Goal: Complete application form: Complete application form

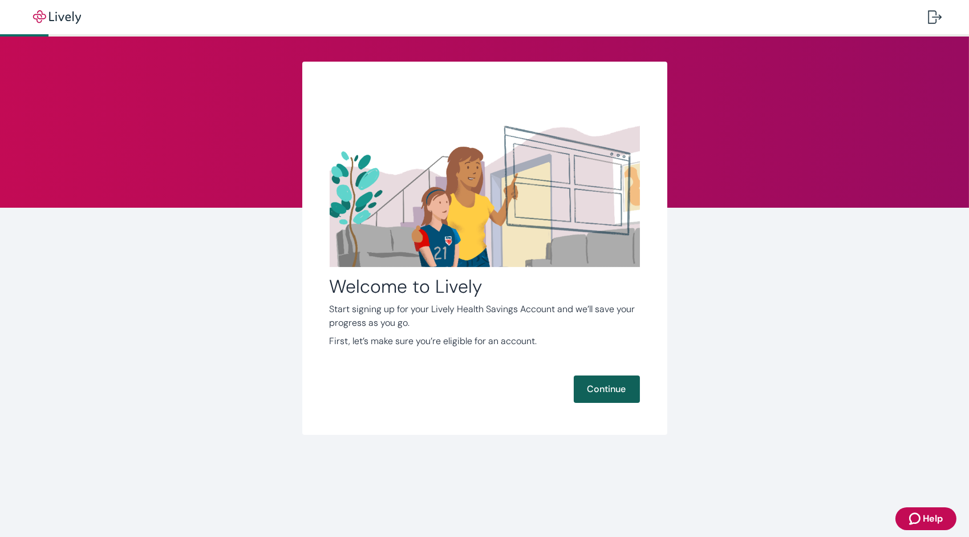
click at [621, 390] on button "Continue" at bounding box center [607, 388] width 66 height 27
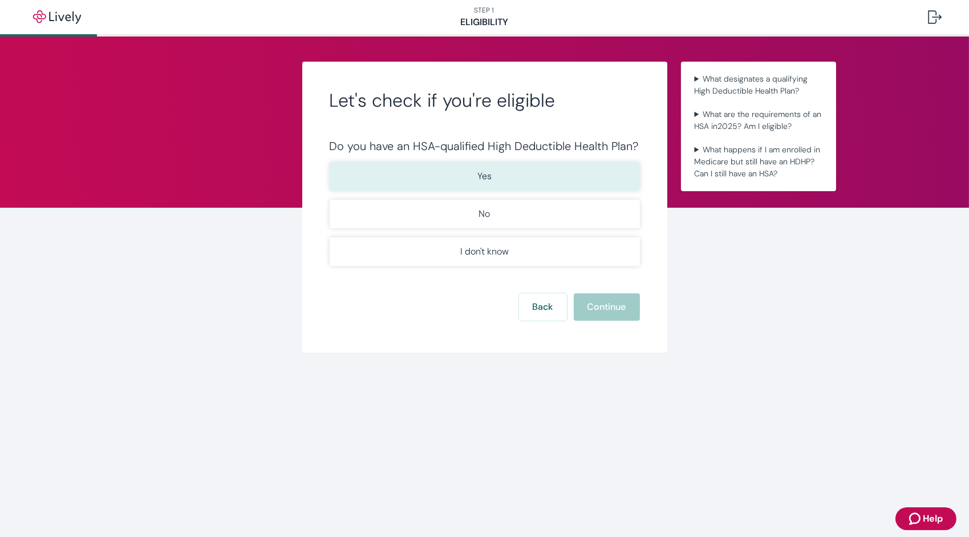
click at [607, 175] on button "Yes" at bounding box center [485, 176] width 310 height 29
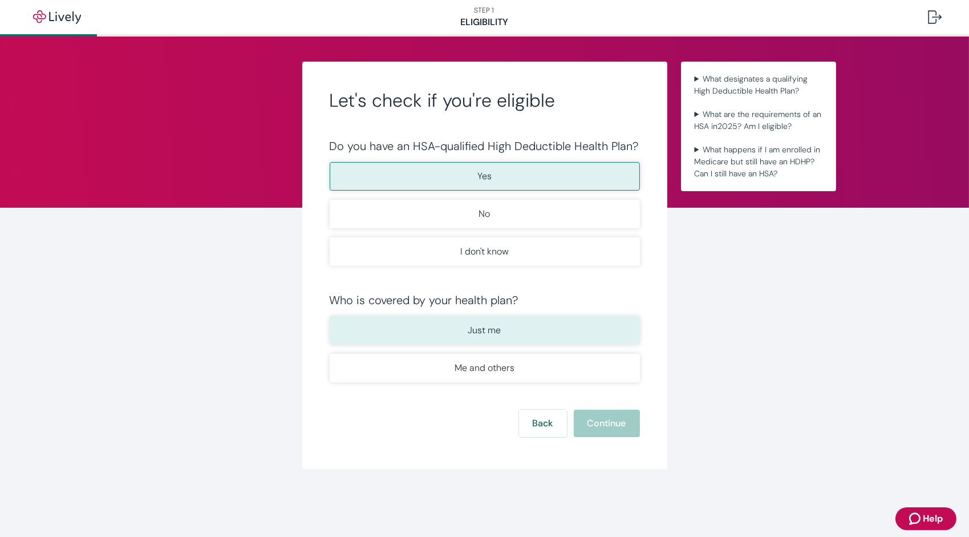
click at [592, 339] on button "Just me" at bounding box center [485, 330] width 310 height 29
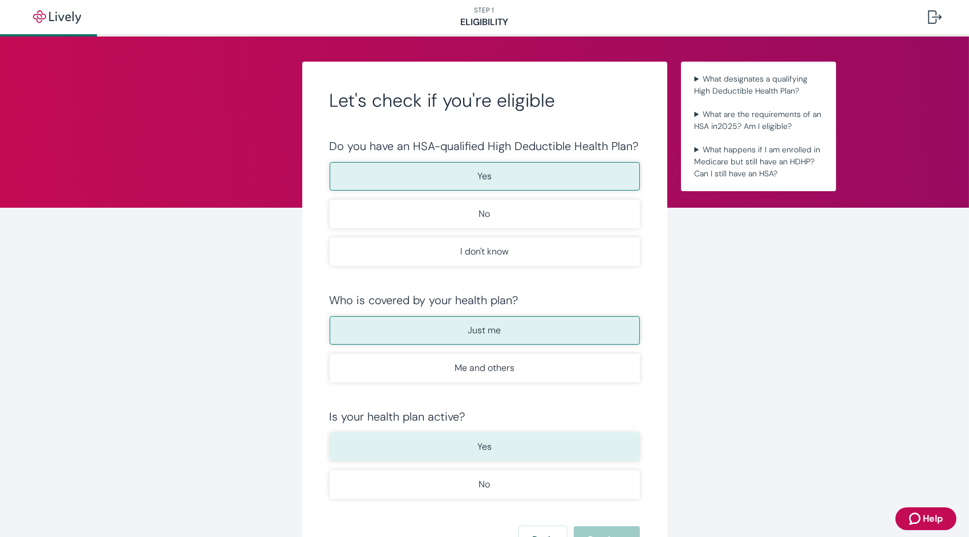
click at [613, 449] on button "Yes" at bounding box center [485, 446] width 310 height 29
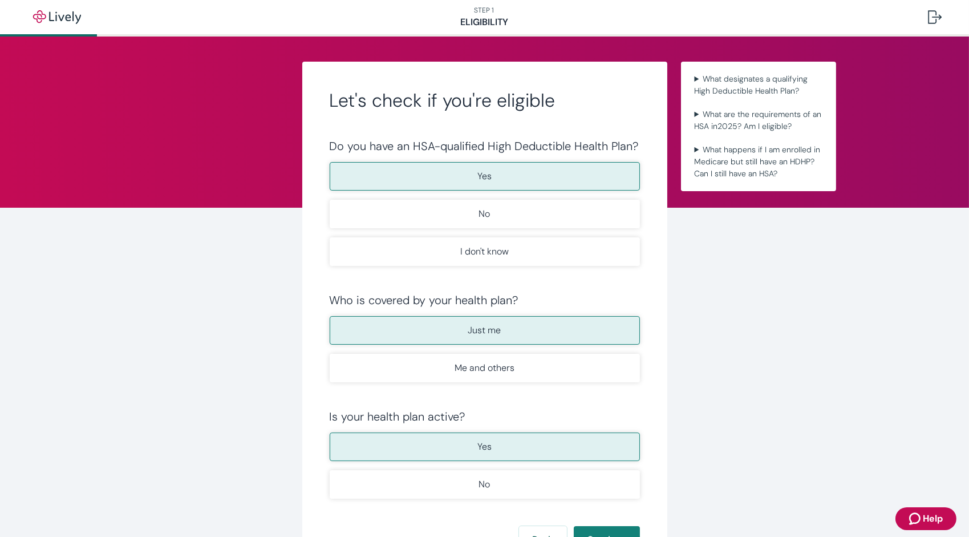
scroll to position [102, 0]
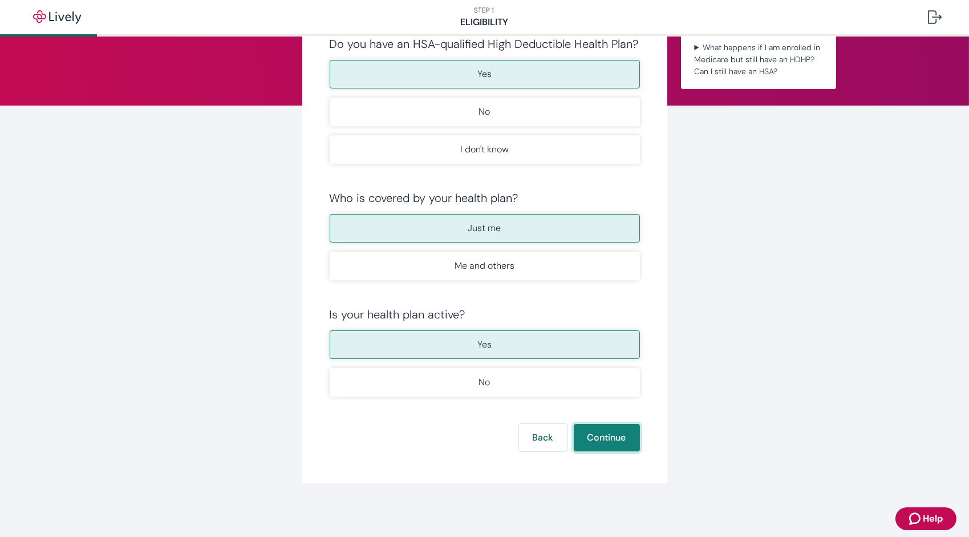
click at [618, 437] on button "Continue" at bounding box center [607, 437] width 66 height 27
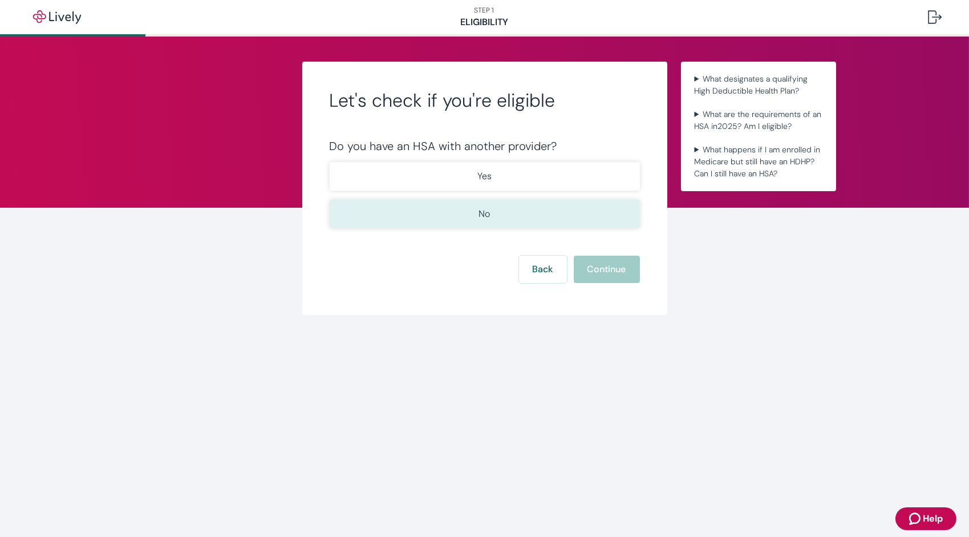
click at [545, 207] on button "No" at bounding box center [485, 214] width 310 height 29
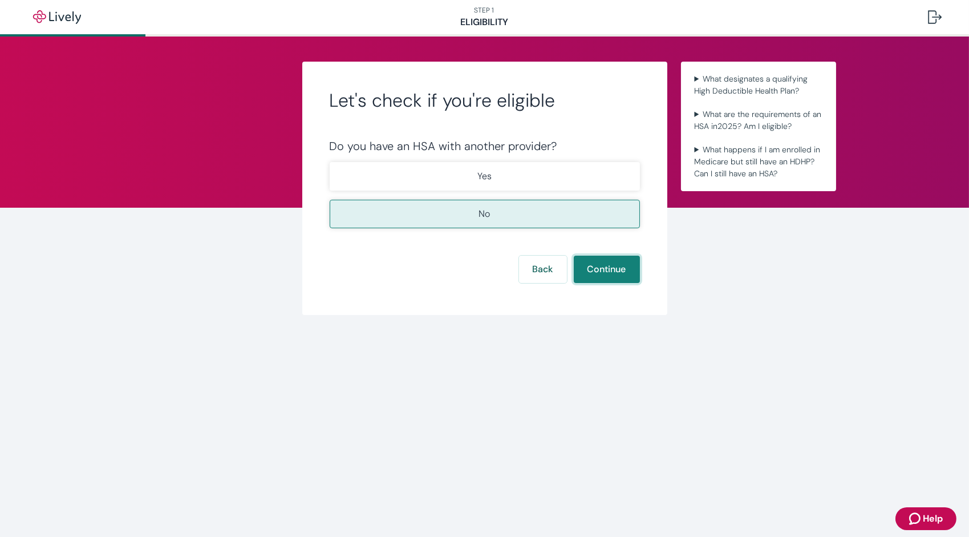
click at [637, 272] on button "Continue" at bounding box center [607, 269] width 66 height 27
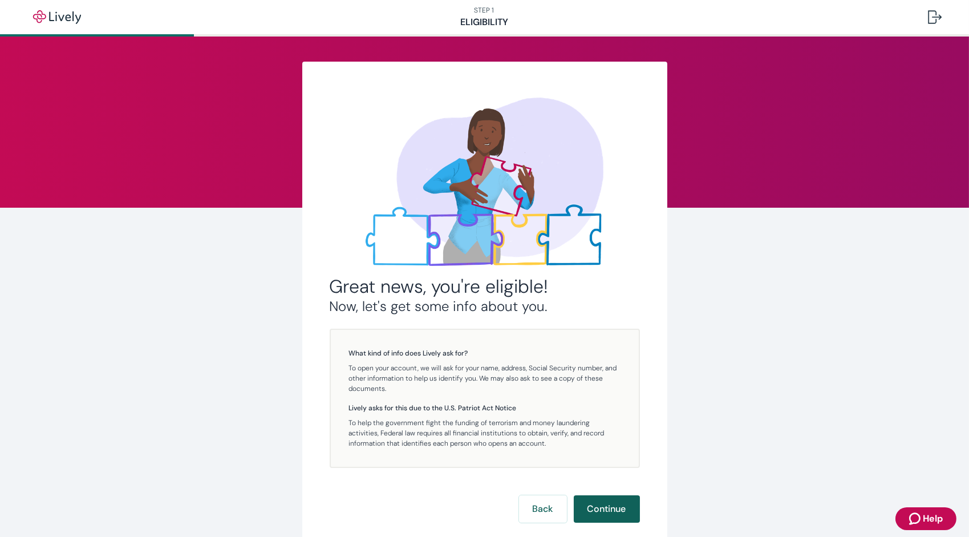
click at [589, 505] on button "Continue" at bounding box center [607, 508] width 66 height 27
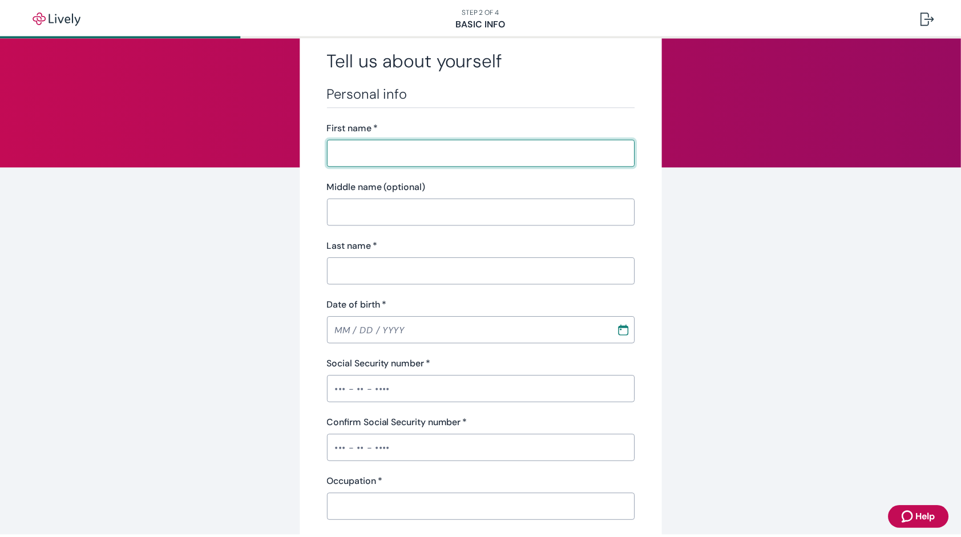
scroll to position [16, 0]
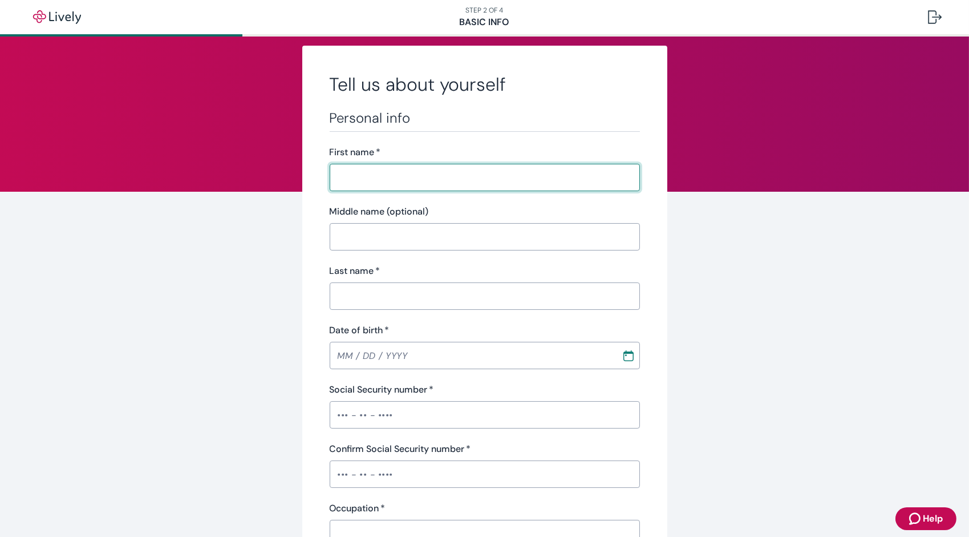
drag, startPoint x: 343, startPoint y: 170, endPoint x: 318, endPoint y: 186, distance: 29.8
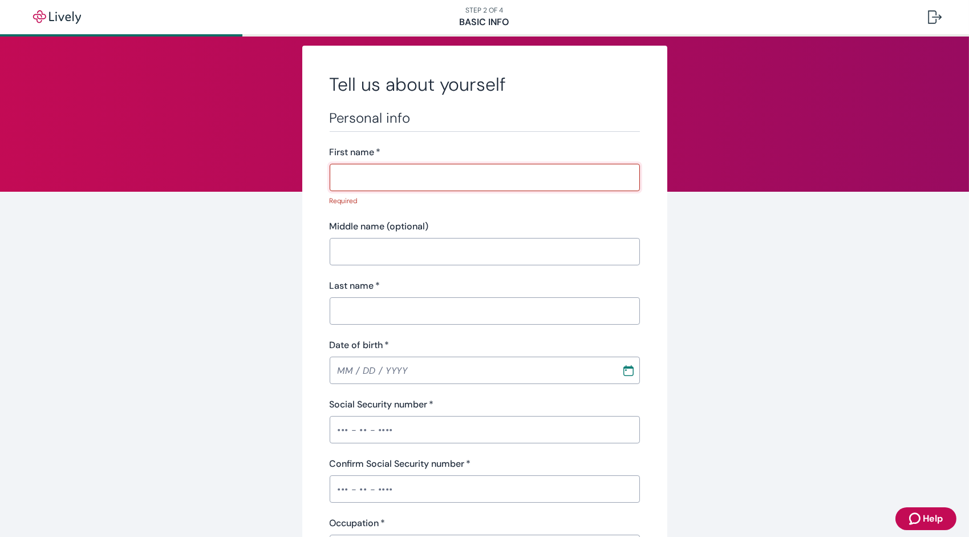
click at [365, 175] on input "First name   *" at bounding box center [485, 177] width 310 height 23
type input "[PERSON_NAME]"
type input "White / [DEMOGRAPHIC_DATA] (Not [DEMOGRAPHIC_DATA] or [DEMOGRAPHIC_DATA])"
type input "84010"
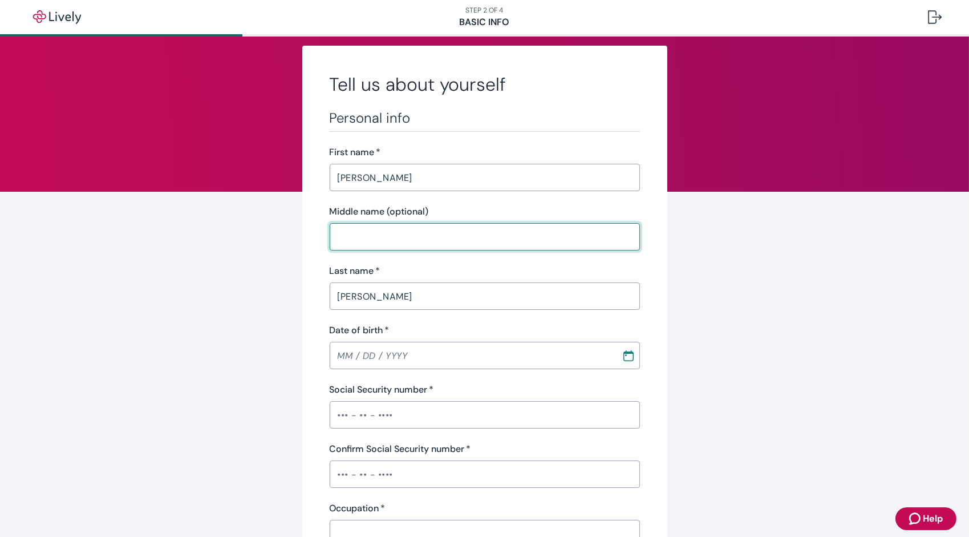
click at [410, 242] on input "Middle name (optional)" at bounding box center [485, 236] width 310 height 23
click at [406, 359] on input "MM / DD / YYYY" at bounding box center [472, 355] width 284 height 23
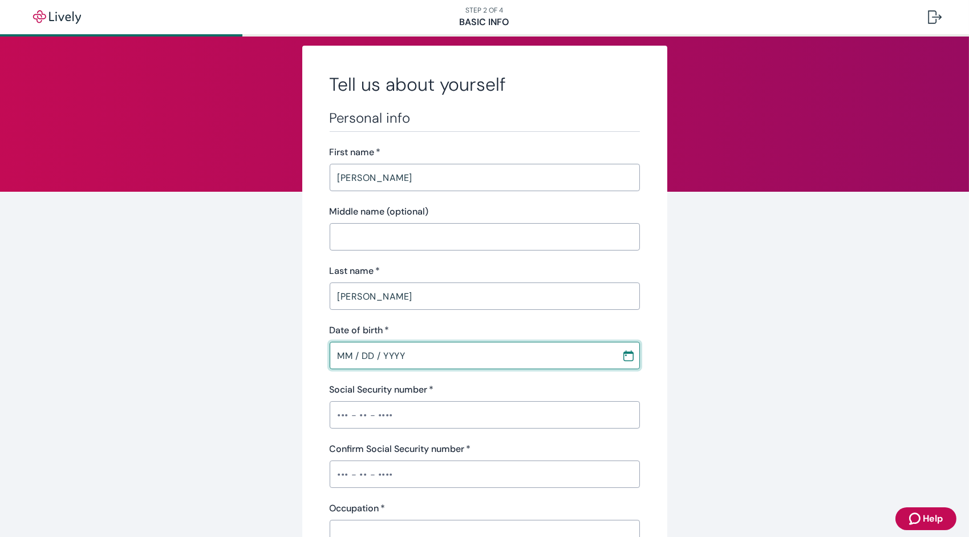
type input "MM / DD / YYYY"
type input "[US_STATE]"
type input "MM / DD / YYYY"
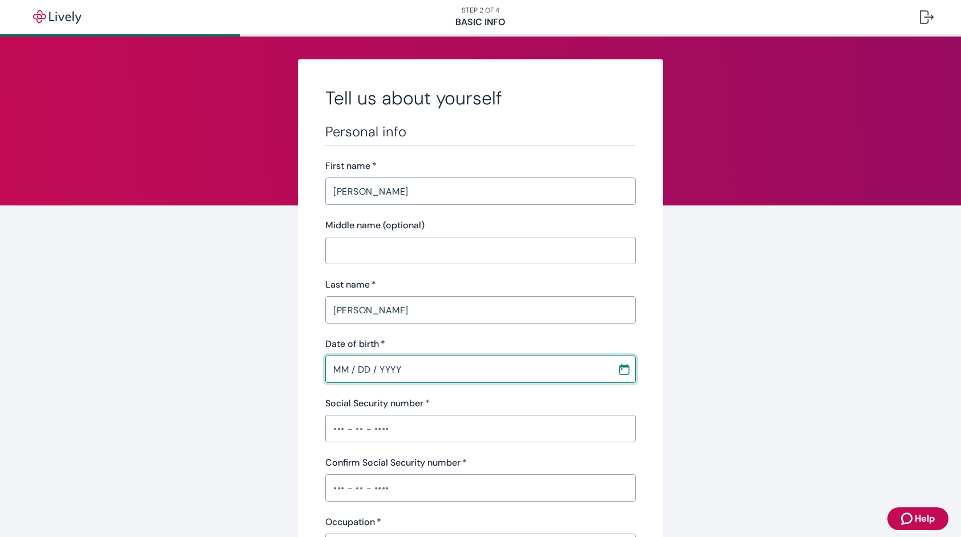
scroll to position [0, 0]
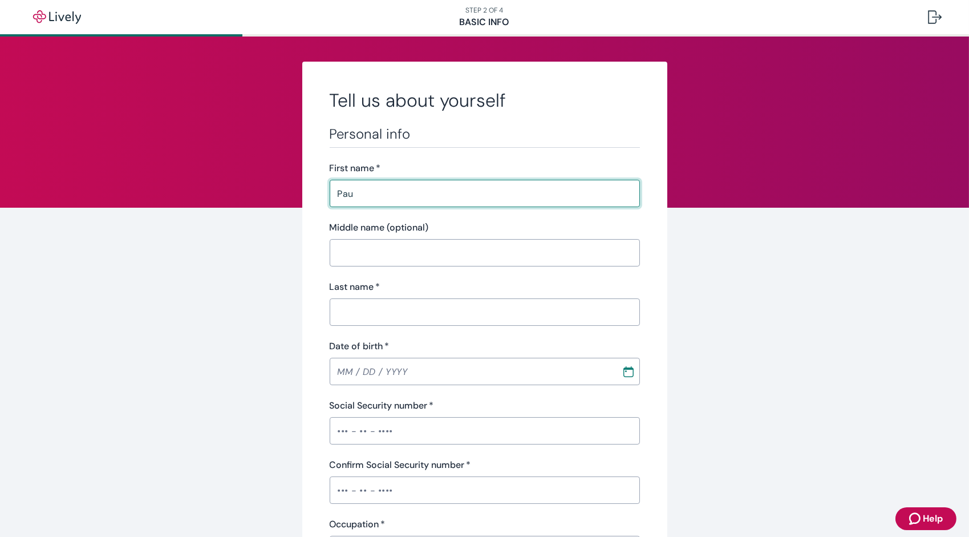
type input "[PERSON_NAME]"
type input "White / [DEMOGRAPHIC_DATA] (Not [DEMOGRAPHIC_DATA] or [DEMOGRAPHIC_DATA])"
type input "[US_STATE]"
type input "84010"
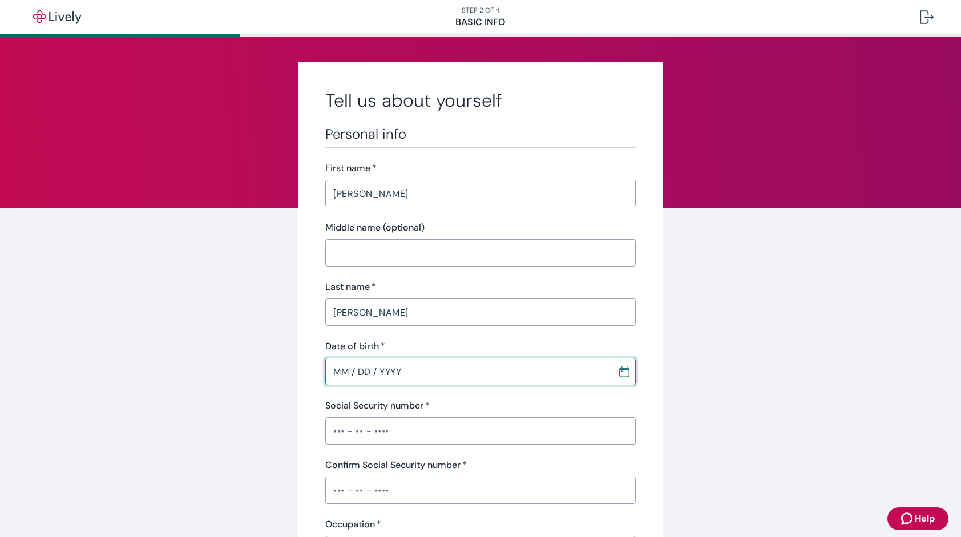
click at [400, 379] on input "MM / DD / YYYY" at bounding box center [467, 371] width 284 height 23
type input "MM / DD / YYYY"
type input "[US_STATE]"
type input "MM / DD / YYYY"
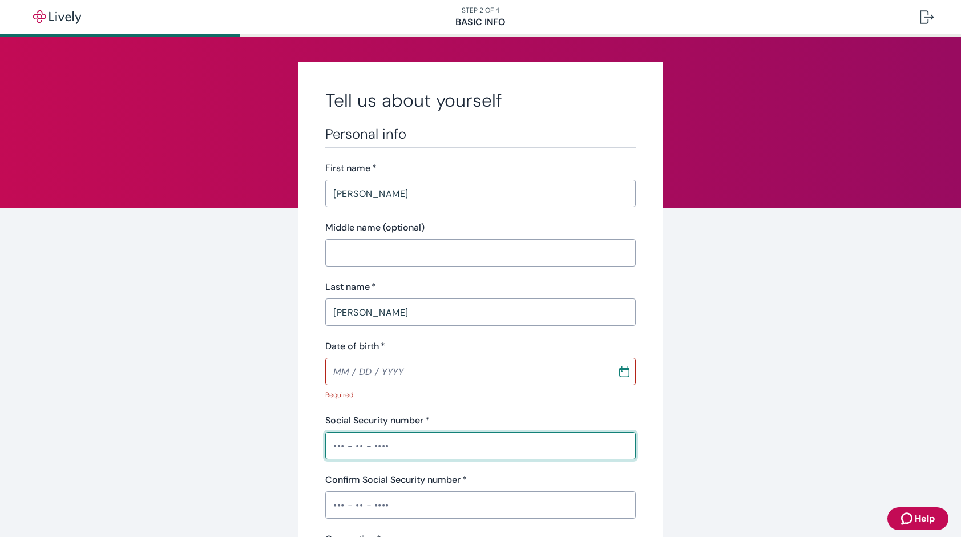
click at [381, 424] on div "Social Security number   * ​" at bounding box center [480, 437] width 310 height 46
type input "•"
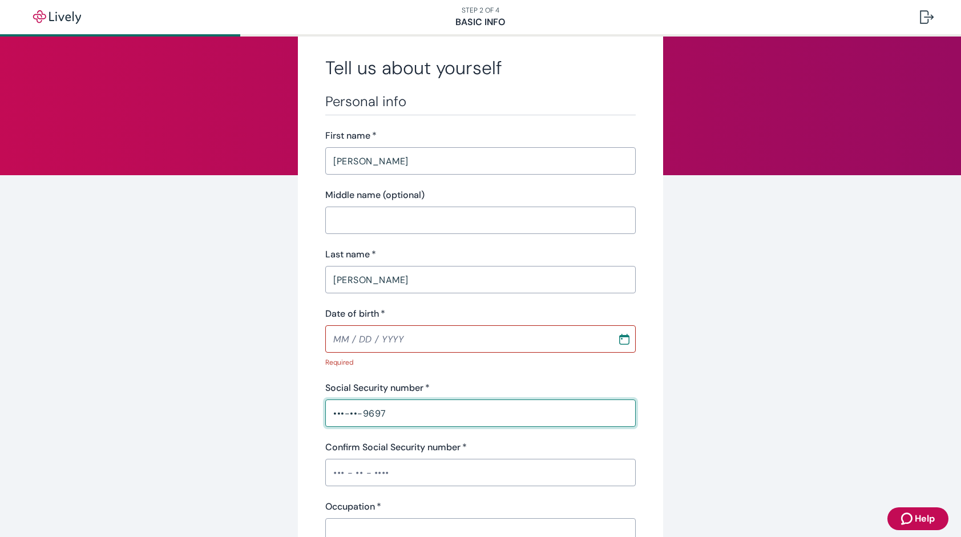
scroll to position [114, 0]
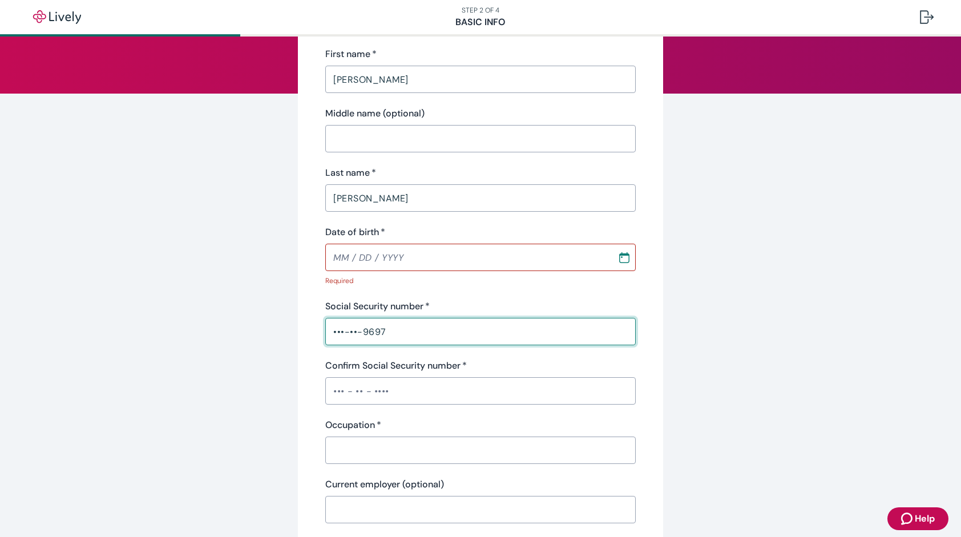
type input "•••-••-9697"
click at [382, 395] on input "Confirm Social Security number   *" at bounding box center [480, 390] width 310 height 23
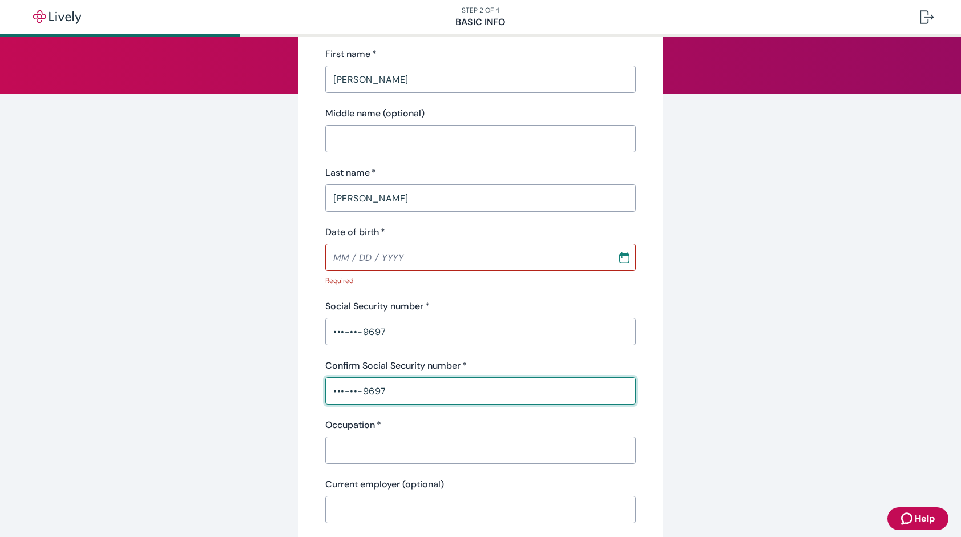
type input "•••-••-9697"
click at [372, 452] on input "Occupation   *" at bounding box center [480, 450] width 310 height 23
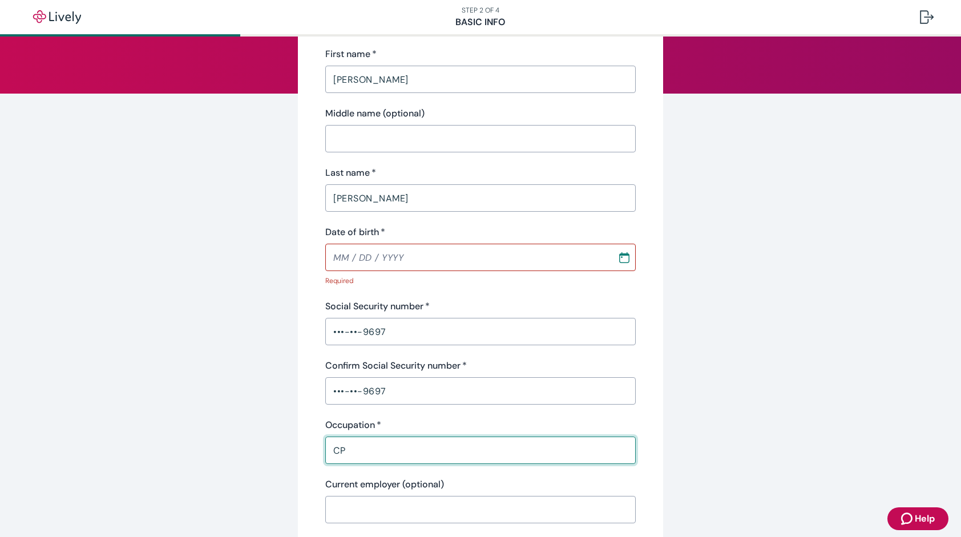
type input "C"
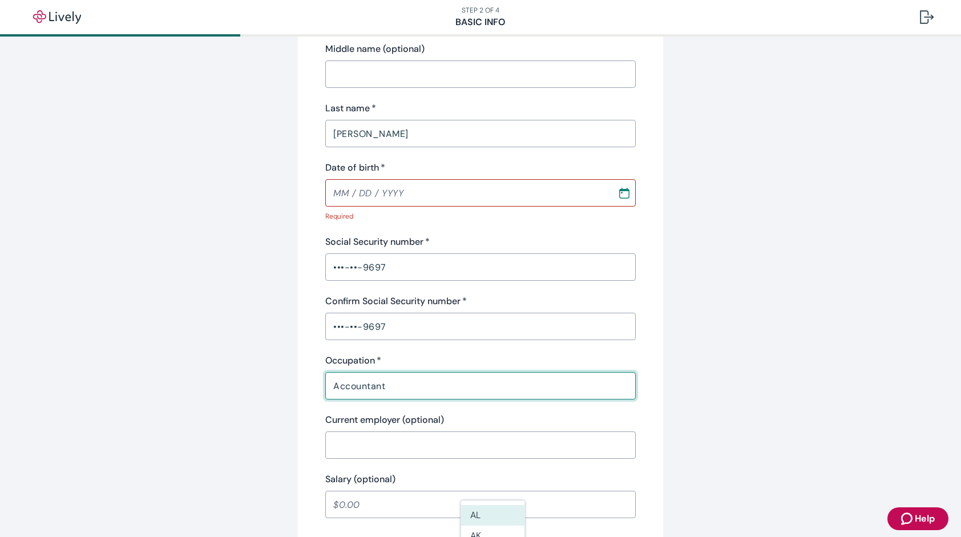
scroll to position [228, 0]
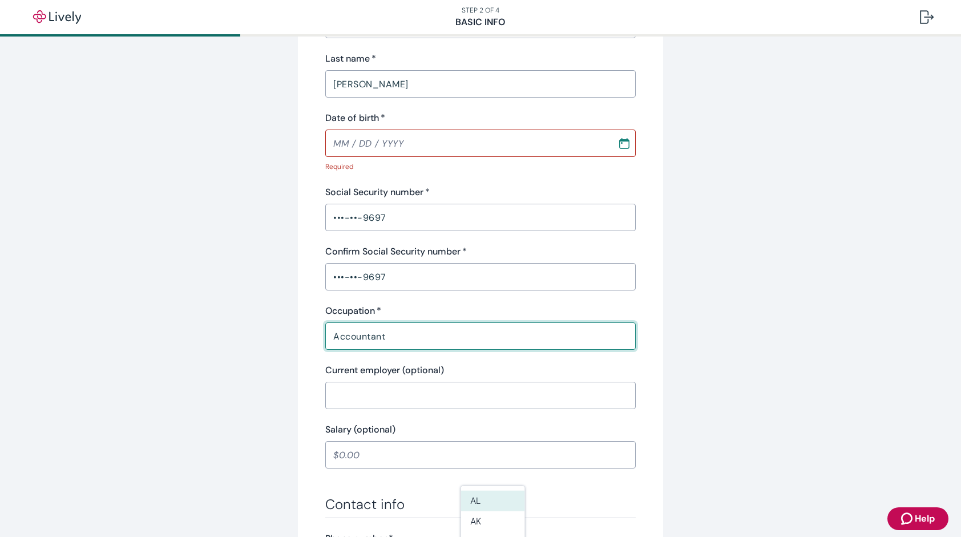
type input "Accountant"
click at [365, 394] on input "Current employer (optional)" at bounding box center [480, 395] width 310 height 23
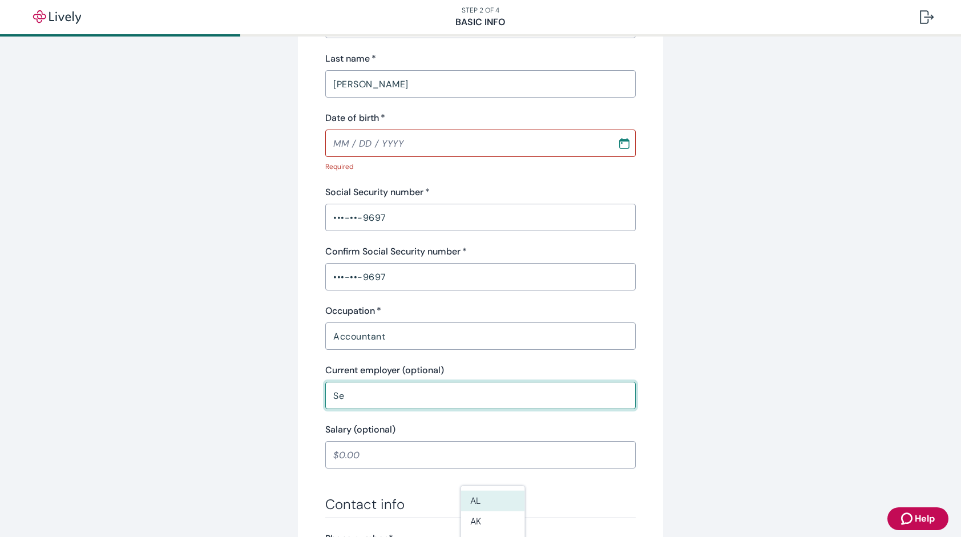
type input "S"
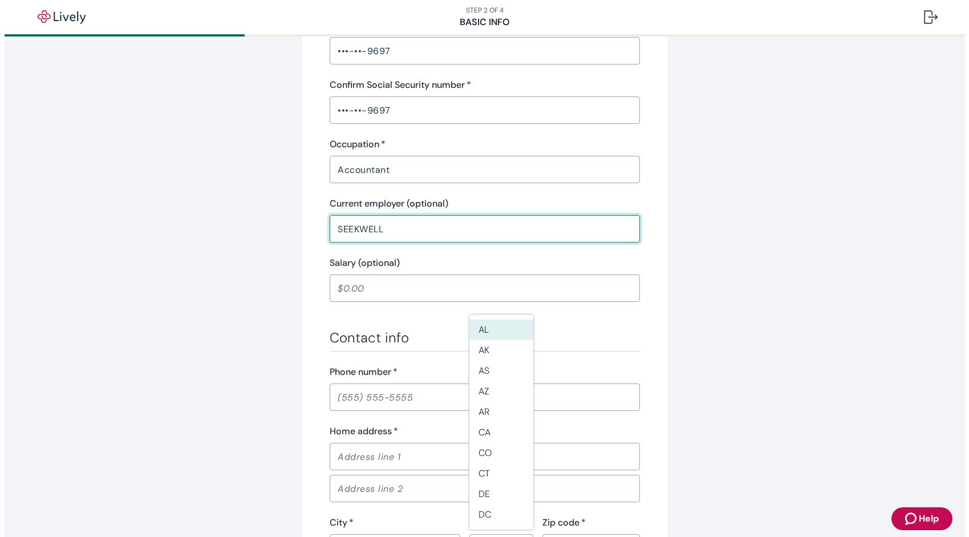
scroll to position [399, 0]
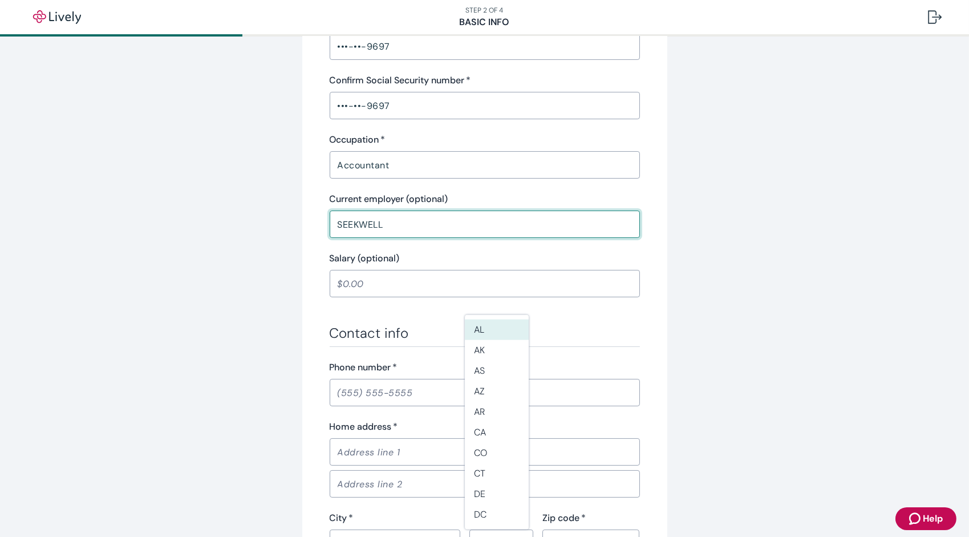
type input "SEEKWELL"
click at [354, 400] on input "Phone number   *" at bounding box center [485, 392] width 310 height 23
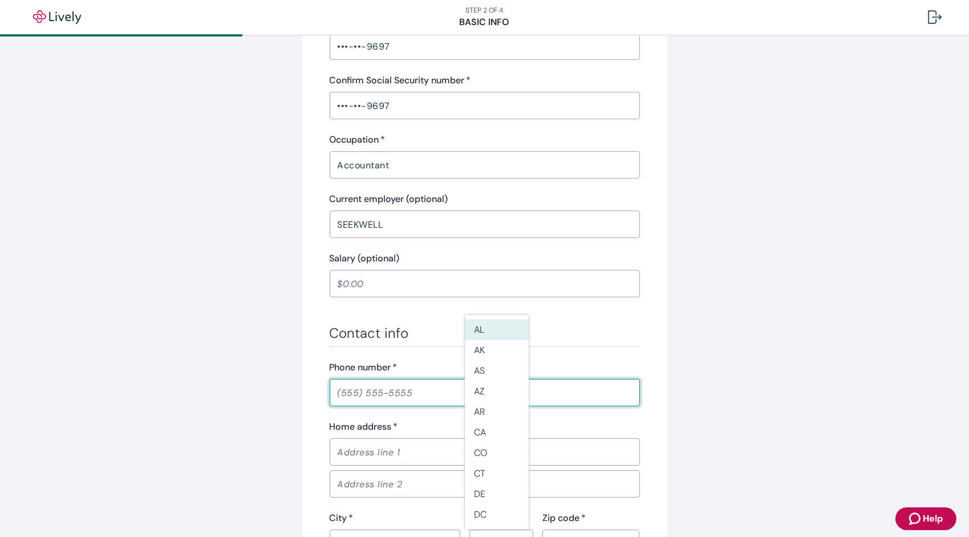
type input "[PHONE_NUMBER]"
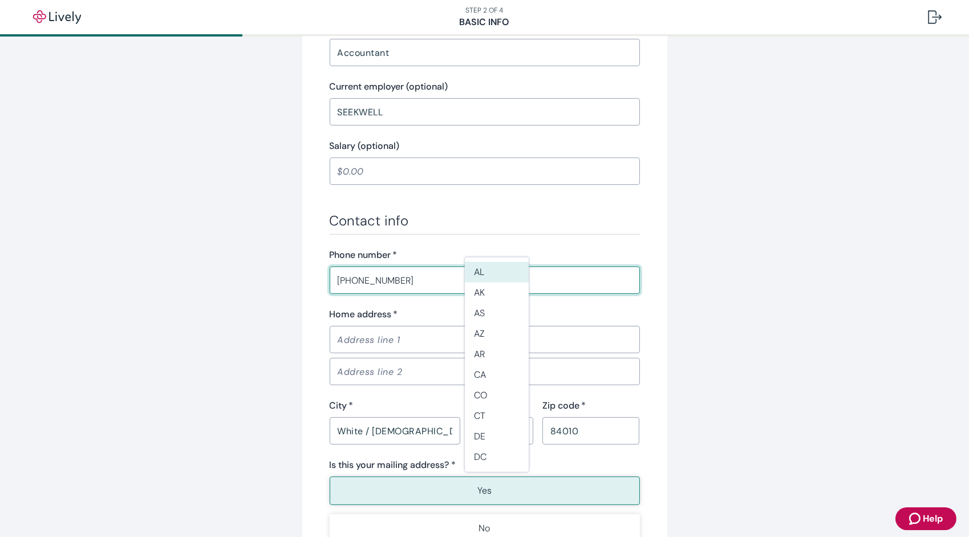
scroll to position [513, 0]
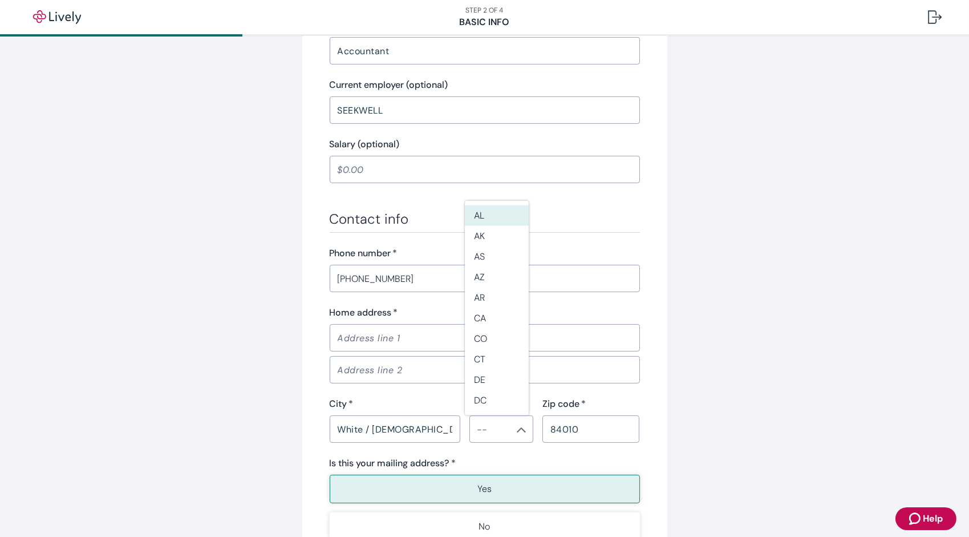
click at [351, 351] on div "​" at bounding box center [482, 367] width 315 height 32
click at [353, 330] on input "Home address   *" at bounding box center [485, 337] width 310 height 23
type input "1498 N Easthills Circle"
click at [355, 412] on div "City   * White / [DEMOGRAPHIC_DATA] (Not [DEMOGRAPHIC_DATA] or [DEMOGRAPHIC_DAT…" at bounding box center [395, 420] width 131 height 46
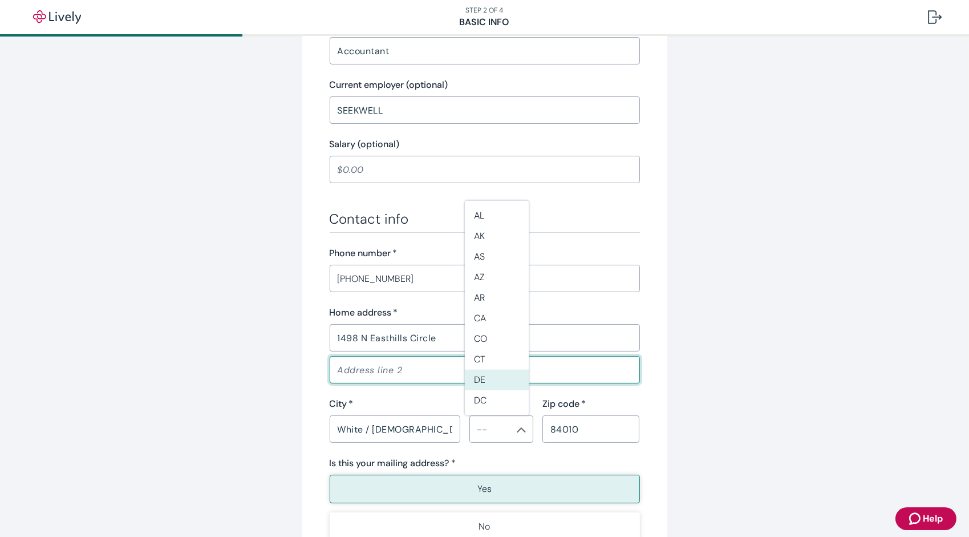
click at [390, 363] on input "Address line 2" at bounding box center [485, 369] width 310 height 23
type input "B"
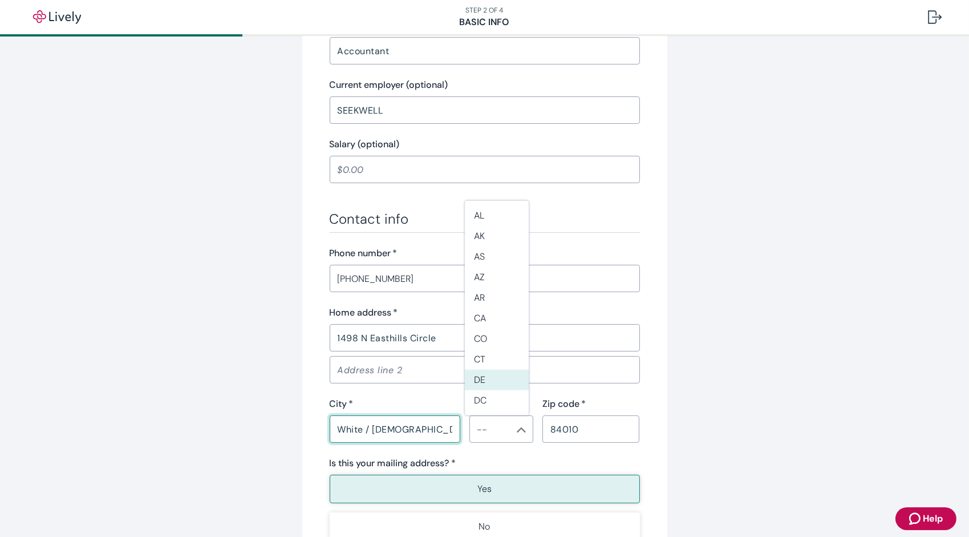
click at [413, 423] on input "White / [DEMOGRAPHIC_DATA] (Not [DEMOGRAPHIC_DATA] or [DEMOGRAPHIC_DATA])" at bounding box center [395, 429] width 131 height 23
type input "White / [DEMOGRAPHIC_DATA] (Not [DEMOGRAPHIC_DATA] or [DEMOGRAPHIC_DATA])"
drag, startPoint x: 333, startPoint y: 427, endPoint x: 493, endPoint y: 443, distance: 161.1
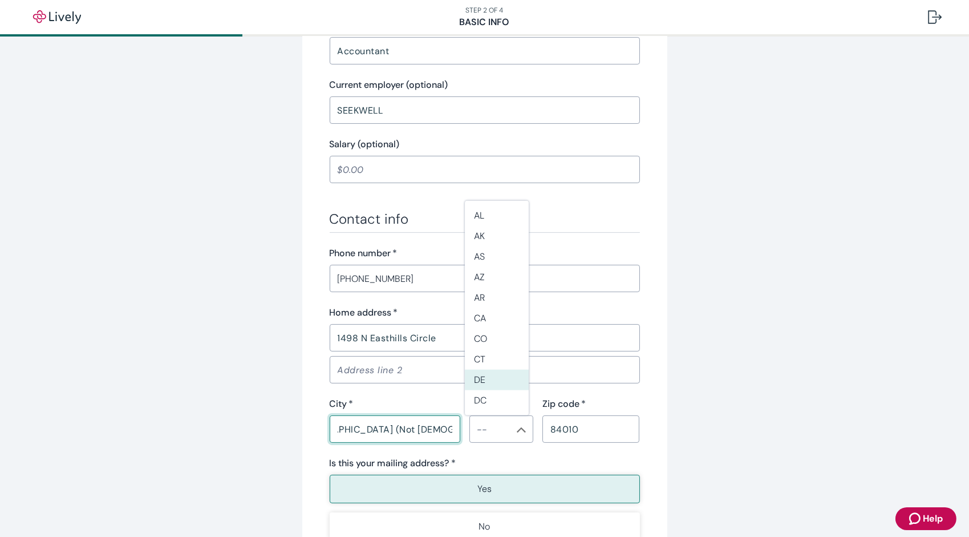
click at [493, 443] on div "Contact info Phone number   * [PHONE_NUMBER] ​ Home address   * [STREET_ADDRESS…" at bounding box center [485, 376] width 310 height 330
type input "Bountiful"
click at [489, 261] on li "UT" at bounding box center [497, 256] width 64 height 21
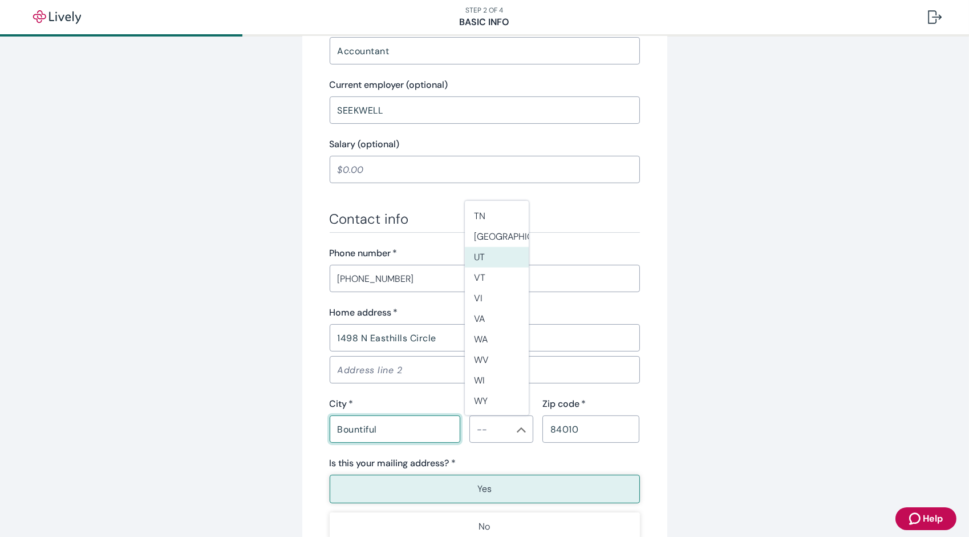
type input "UT"
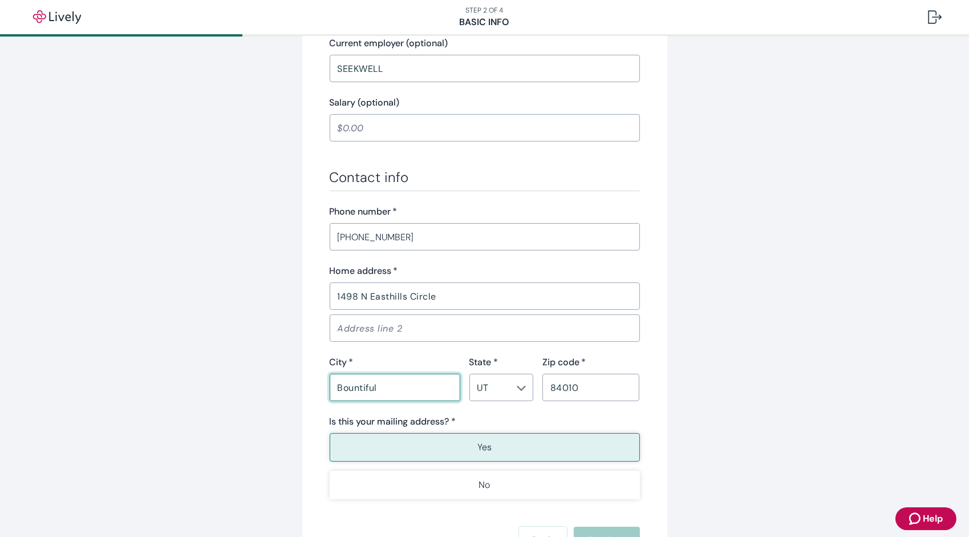
scroll to position [628, 0]
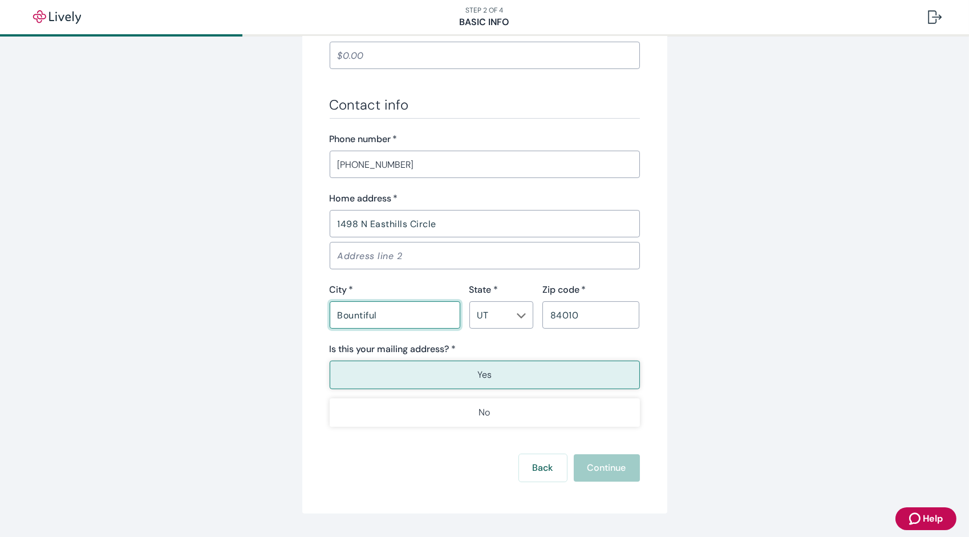
type input "Bountiful"
click at [540, 378] on button "Yes" at bounding box center [485, 375] width 310 height 29
click at [517, 377] on button "Yes" at bounding box center [485, 375] width 310 height 29
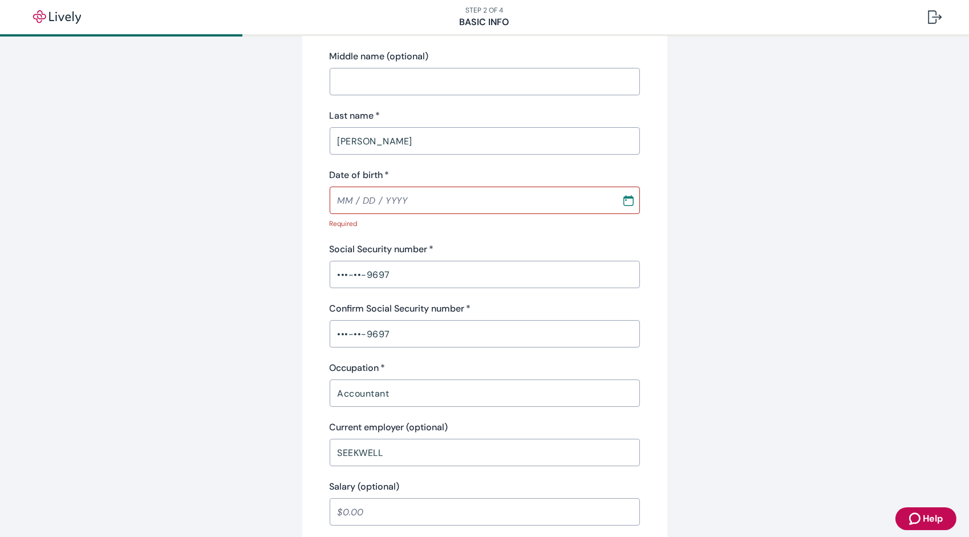
scroll to position [171, 0]
click at [373, 201] on input "MM / DD / YYYY" at bounding box center [472, 200] width 284 height 23
click at [333, 199] on input "MM / DD / YYYY" at bounding box center [472, 200] width 284 height 23
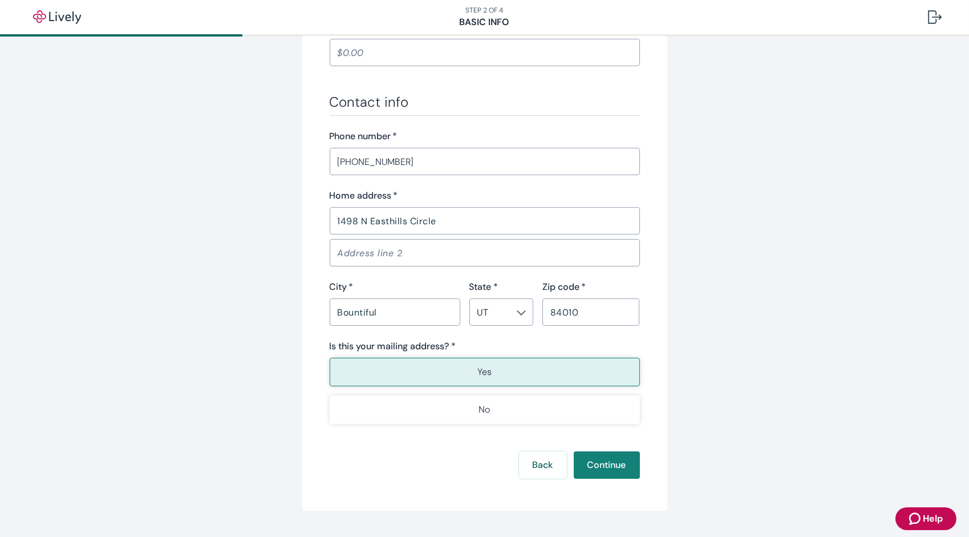
scroll to position [643, 0]
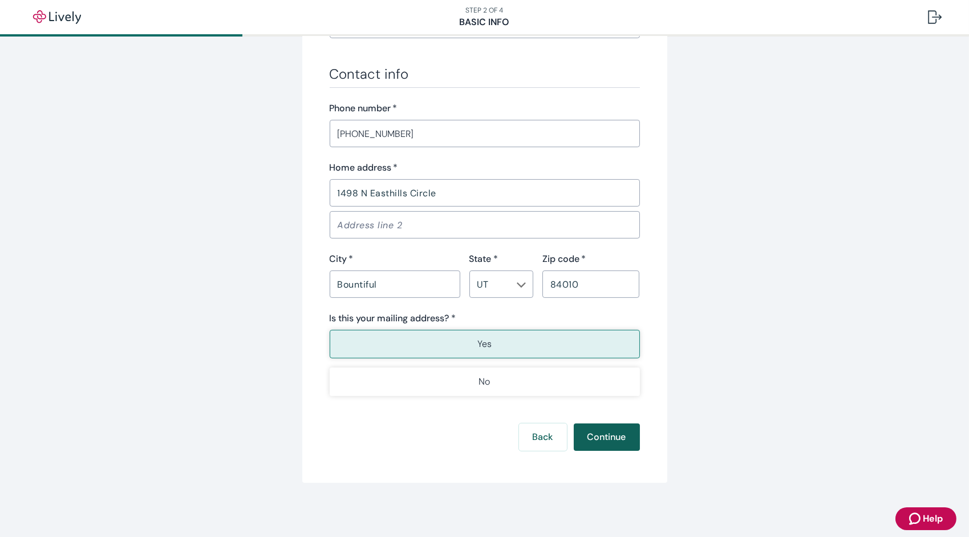
type input "[DATE]"
click at [617, 441] on button "Continue" at bounding box center [607, 436] width 66 height 27
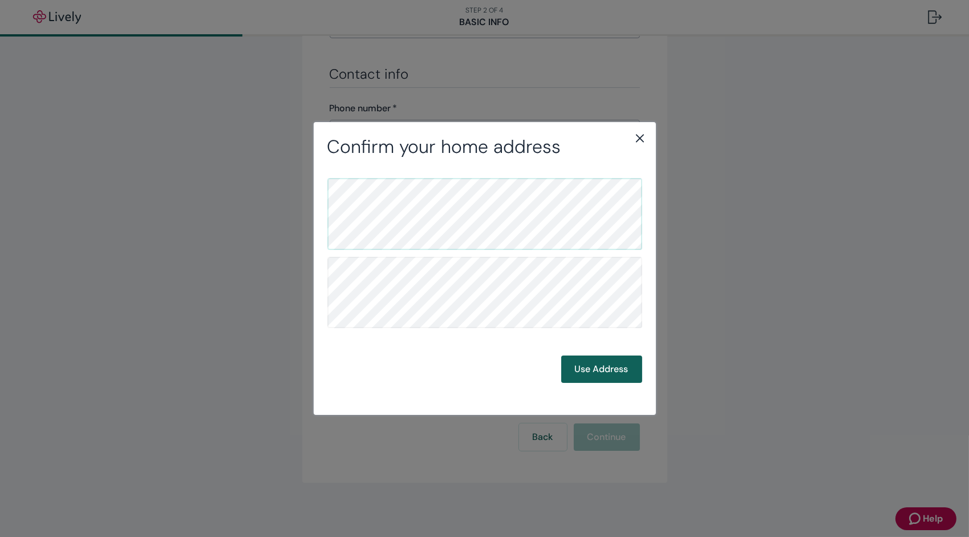
click at [617, 371] on button "Use Address" at bounding box center [601, 368] width 81 height 27
click at [618, 371] on button "Use Address" at bounding box center [601, 368] width 81 height 27
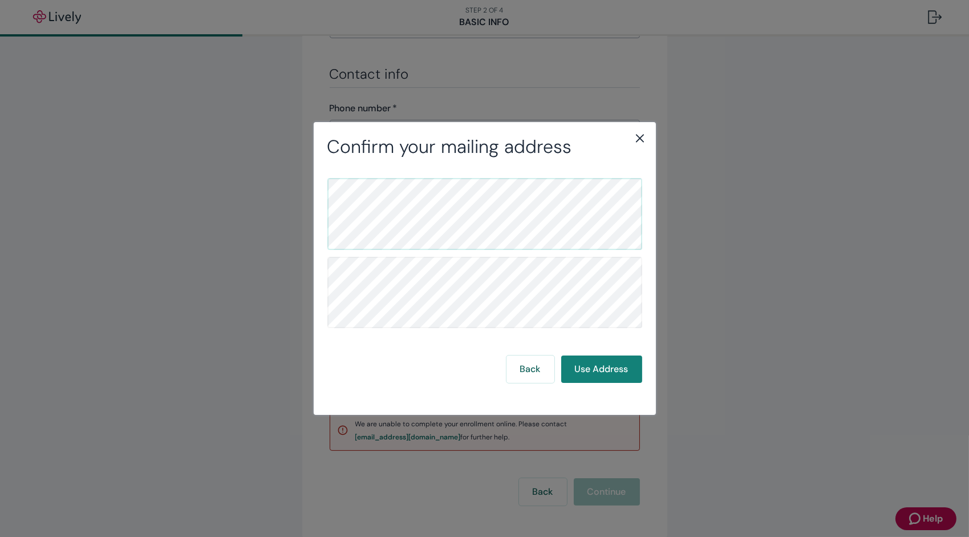
click at [638, 137] on icon "close" at bounding box center [640, 138] width 8 height 8
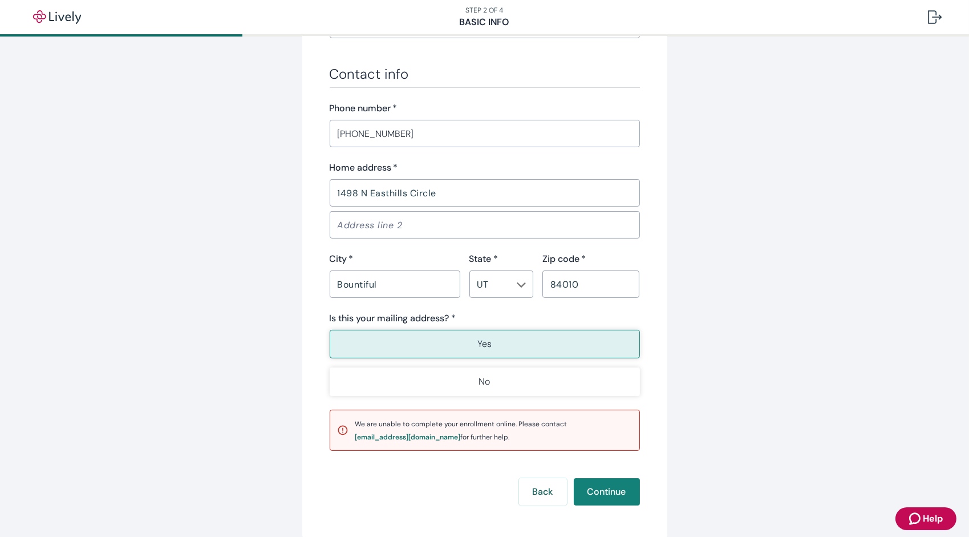
scroll to position [698, 0]
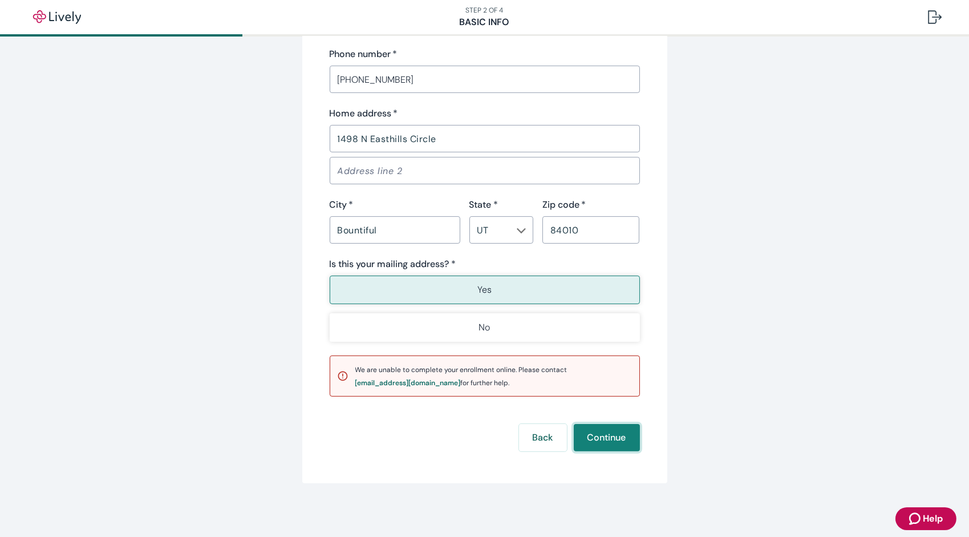
click at [578, 434] on button "Continue" at bounding box center [607, 437] width 66 height 27
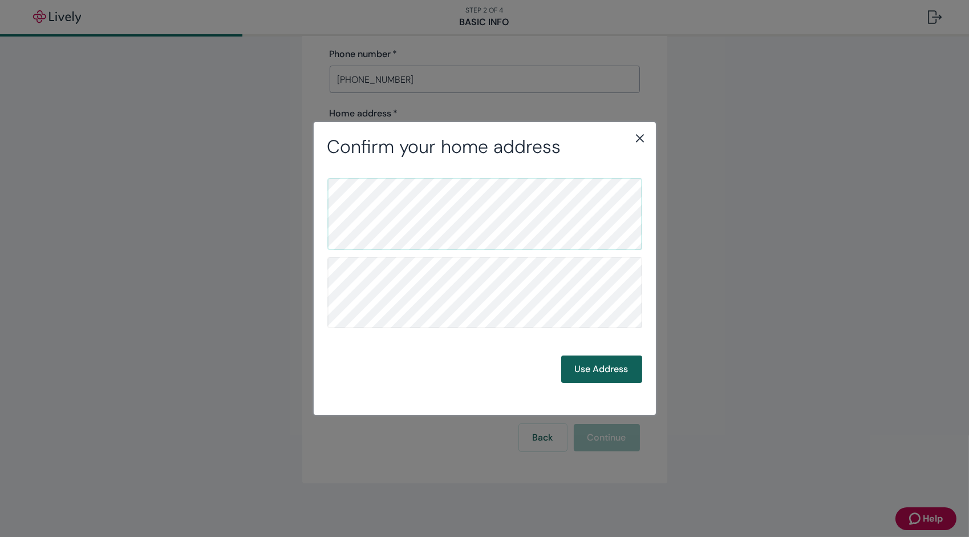
click at [620, 363] on button "Use Address" at bounding box center [601, 368] width 81 height 27
click at [600, 376] on button "Use Address" at bounding box center [601, 368] width 81 height 27
click at [535, 365] on button "Back" at bounding box center [531, 368] width 48 height 27
click at [646, 137] on icon "close" at bounding box center [640, 138] width 14 height 14
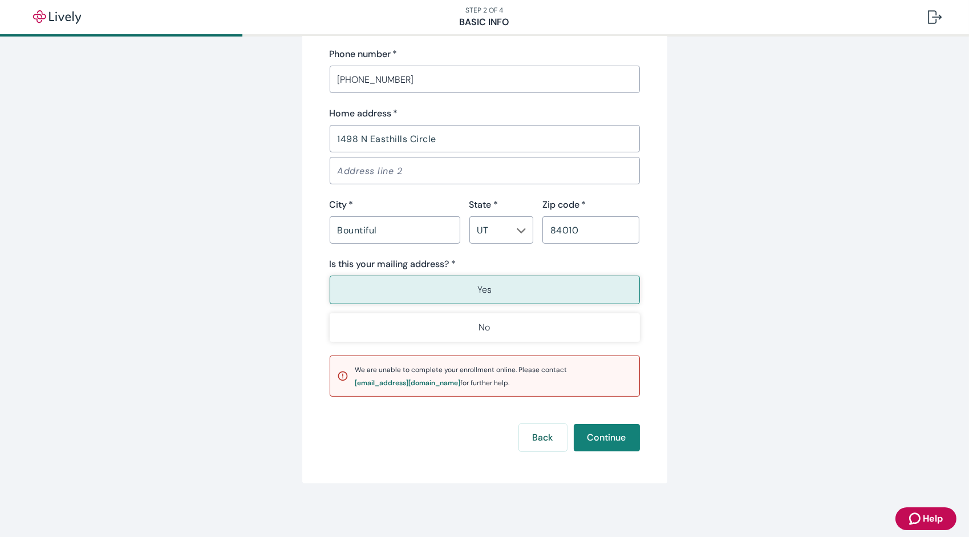
click at [596, 429] on button "Continue" at bounding box center [607, 437] width 66 height 27
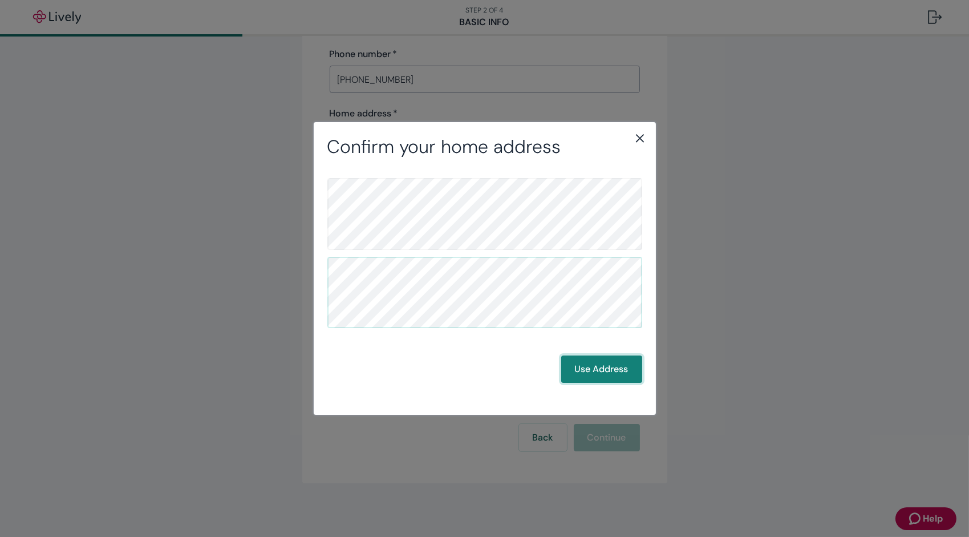
click at [596, 370] on button "Use Address" at bounding box center [601, 368] width 81 height 27
click at [531, 366] on button "Back" at bounding box center [531, 368] width 48 height 27
click at [639, 137] on icon "close" at bounding box center [640, 138] width 8 height 8
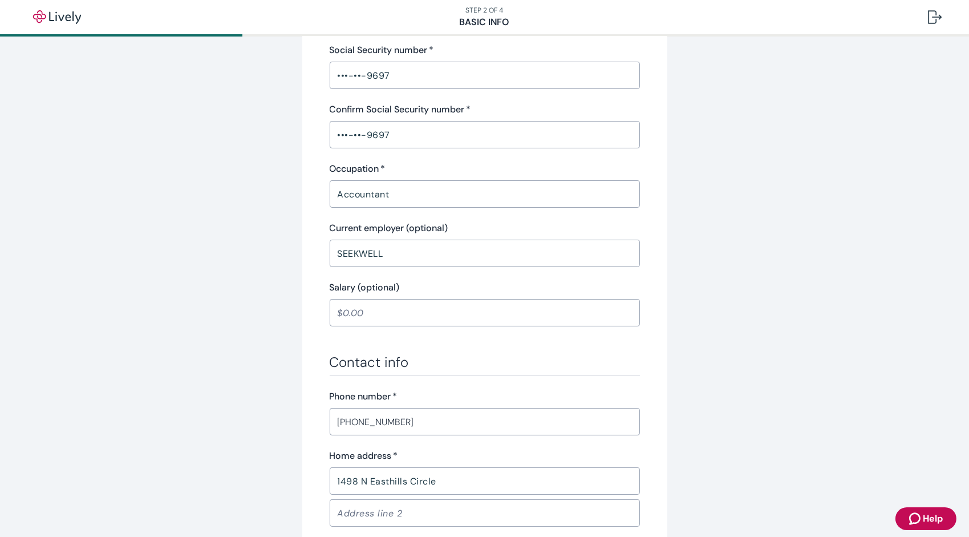
scroll to position [0, 0]
